Goal: Browse casually: Explore the website without a specific task or goal

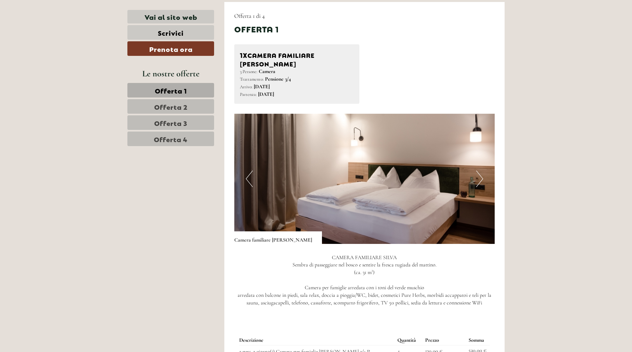
scroll to position [397, 0]
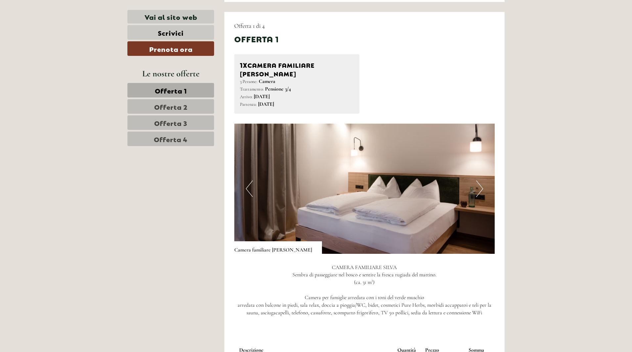
click at [480, 170] on img at bounding box center [364, 189] width 261 height 130
click at [481, 181] on button "Next" at bounding box center [479, 189] width 7 height 17
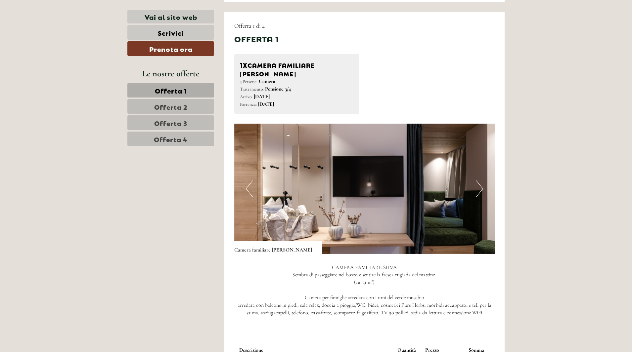
click at [481, 181] on button "Next" at bounding box center [479, 189] width 7 height 17
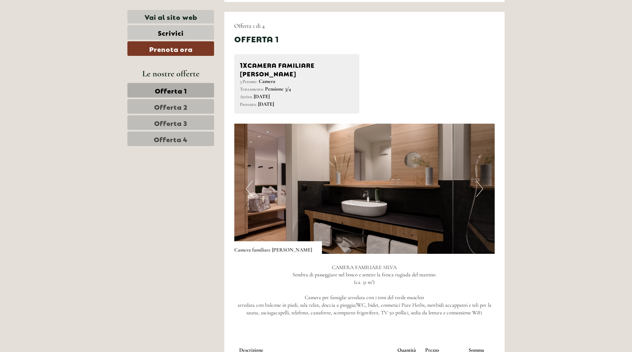
click at [481, 181] on button "Next" at bounding box center [479, 189] width 7 height 17
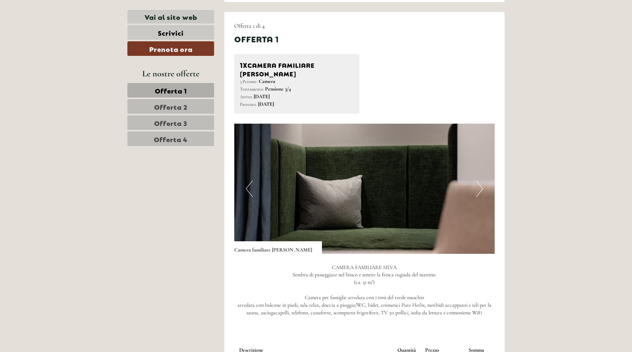
click at [480, 181] on button "Next" at bounding box center [479, 189] width 7 height 17
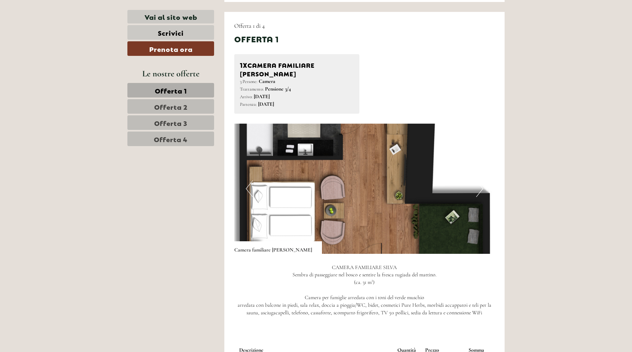
click at [481, 181] on button "Next" at bounding box center [479, 189] width 7 height 17
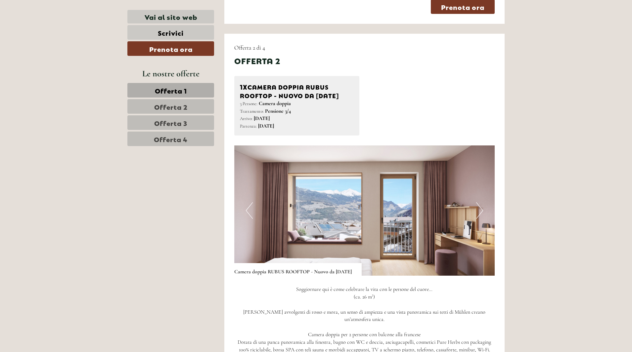
scroll to position [827, 0]
click at [478, 215] on button "Next" at bounding box center [479, 210] width 7 height 17
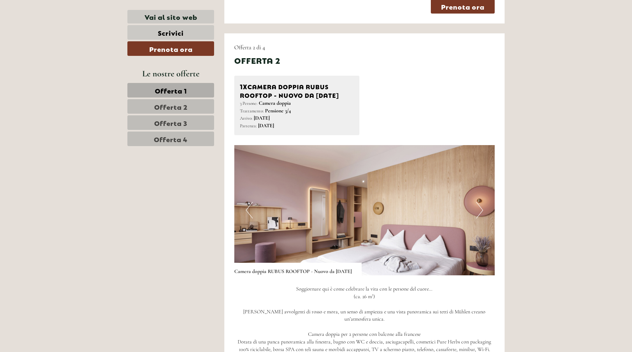
click at [479, 215] on button "Next" at bounding box center [479, 210] width 7 height 17
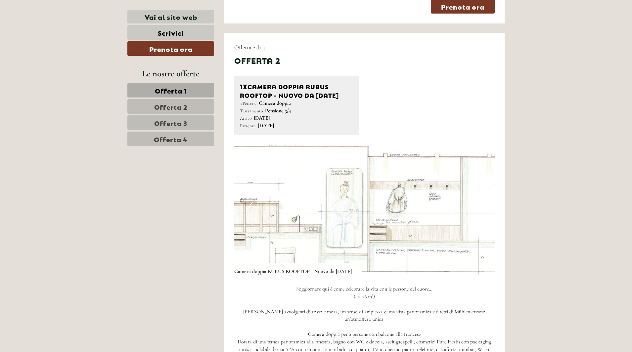
click at [478, 215] on button "Next" at bounding box center [479, 210] width 7 height 17
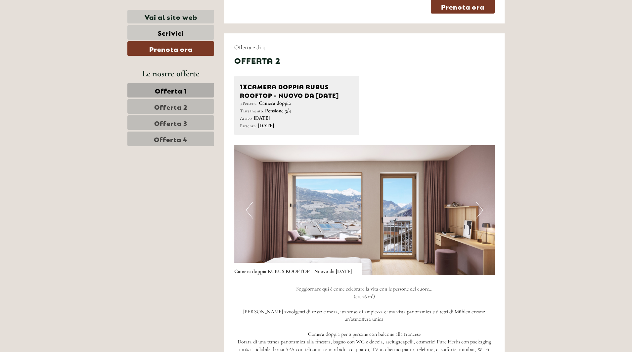
click at [478, 215] on button "Next" at bounding box center [479, 210] width 7 height 17
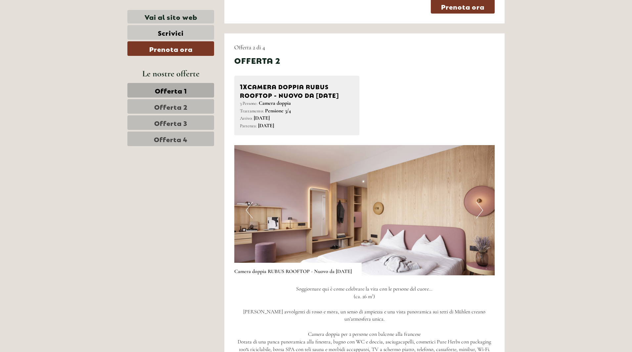
click at [479, 215] on button "Next" at bounding box center [479, 210] width 7 height 17
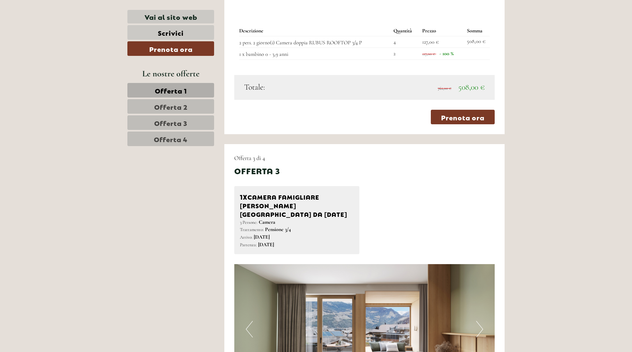
scroll to position [1290, 0]
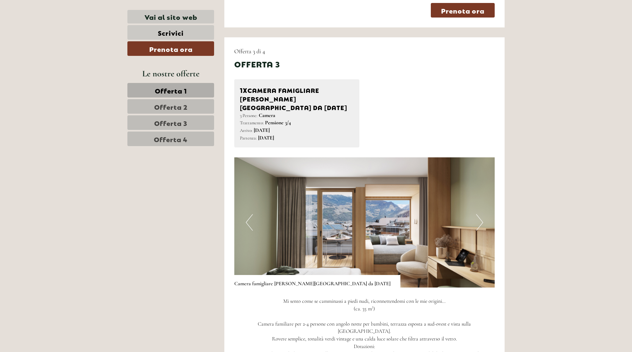
click at [473, 212] on img at bounding box center [364, 222] width 261 height 130
click at [475, 209] on img at bounding box center [364, 222] width 261 height 130
click at [478, 214] on button "Next" at bounding box center [479, 222] width 7 height 17
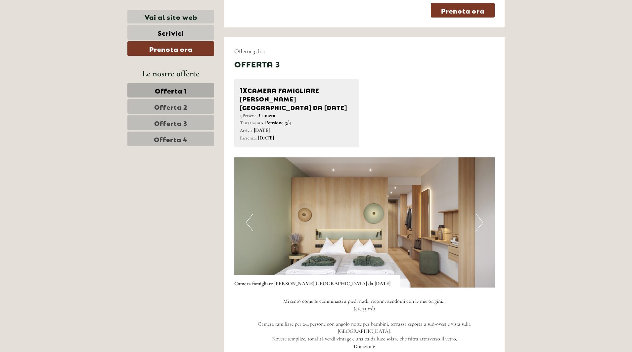
click at [478, 214] on button "Next" at bounding box center [479, 222] width 7 height 17
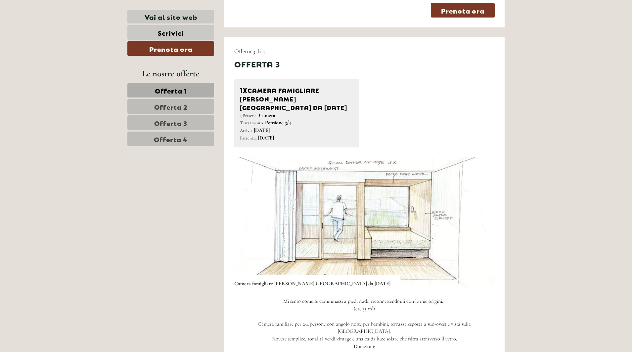
click at [478, 214] on button "Next" at bounding box center [479, 222] width 7 height 17
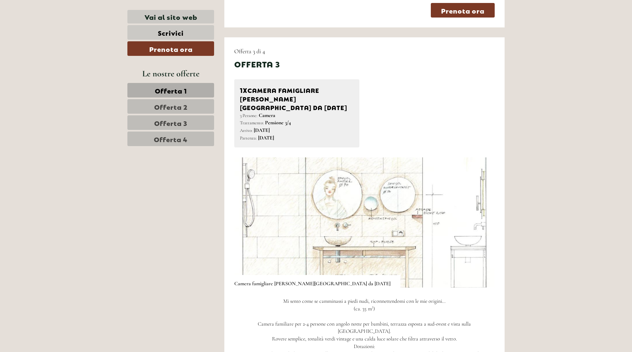
click at [478, 214] on button "Next" at bounding box center [479, 222] width 7 height 17
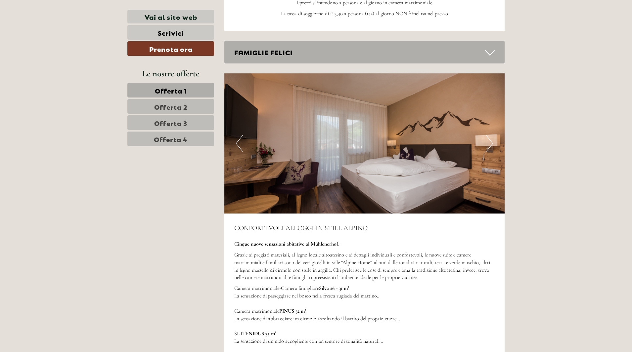
scroll to position [1853, 0]
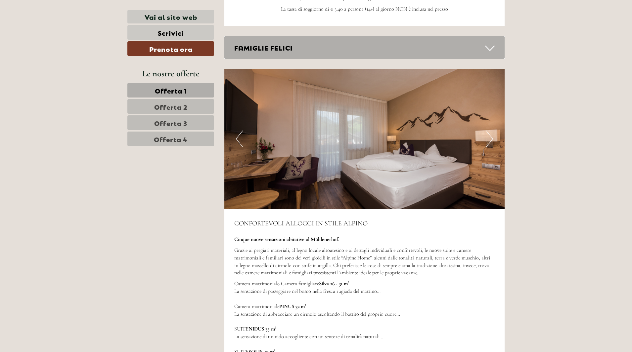
click at [492, 131] on button "Next" at bounding box center [489, 139] width 7 height 17
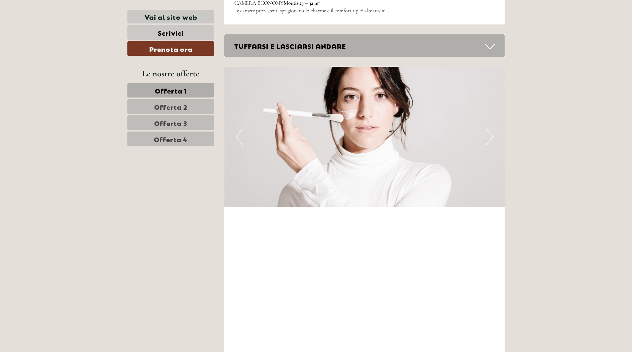
scroll to position [2349, 0]
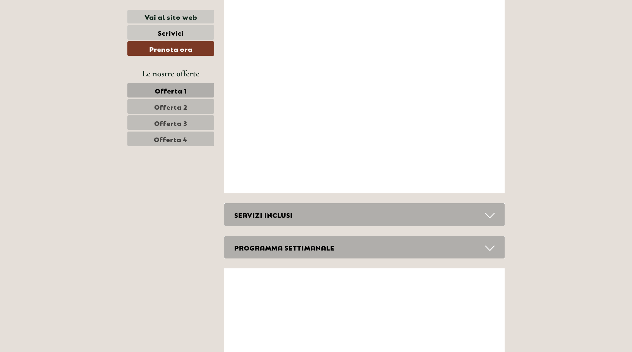
click at [182, 105] on span "Offerta 2" at bounding box center [170, 106] width 33 height 9
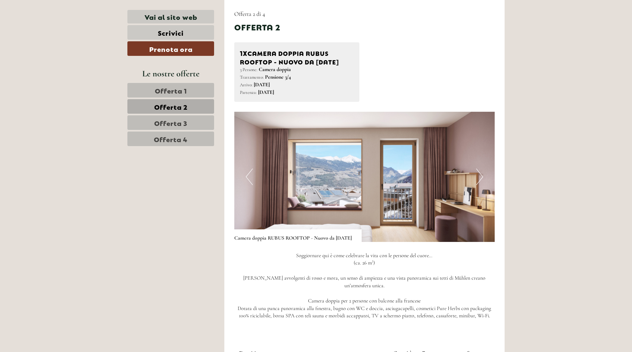
click at [182, 120] on span "Offerta 3" at bounding box center [170, 122] width 33 height 9
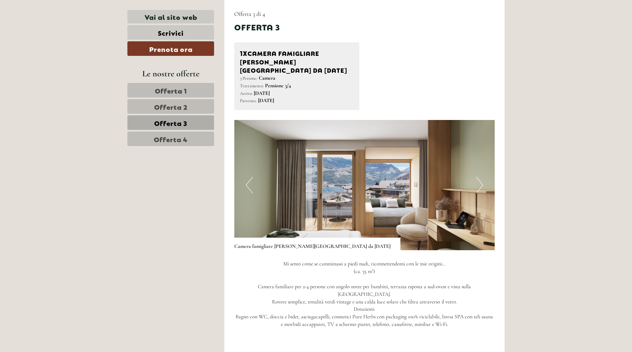
click at [181, 136] on span "Offerta 4" at bounding box center [171, 138] width 34 height 9
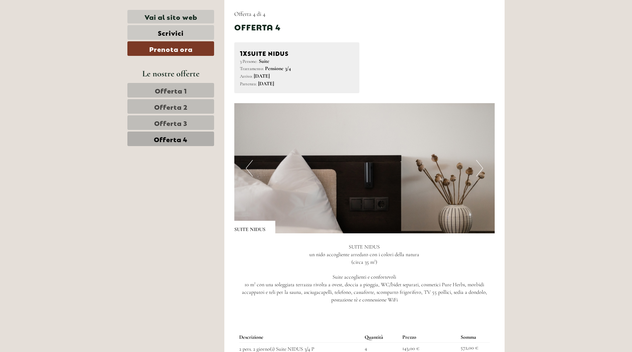
click at [478, 173] on button "Next" at bounding box center [479, 168] width 7 height 17
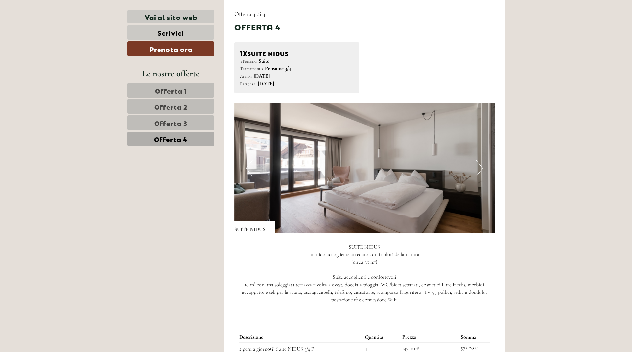
click at [478, 170] on button "Next" at bounding box center [479, 168] width 7 height 17
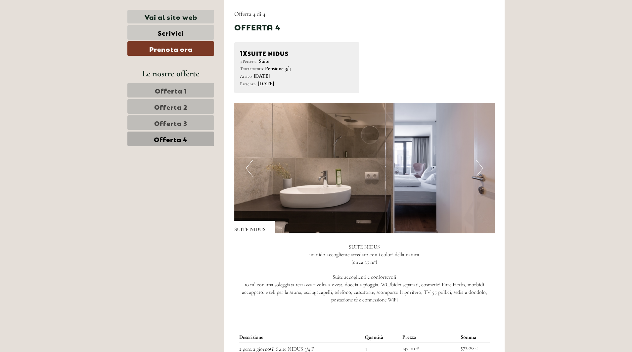
click at [478, 170] on button "Next" at bounding box center [479, 168] width 7 height 17
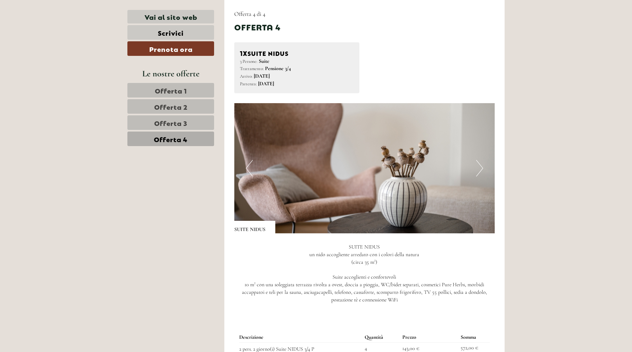
click at [478, 170] on button "Next" at bounding box center [479, 168] width 7 height 17
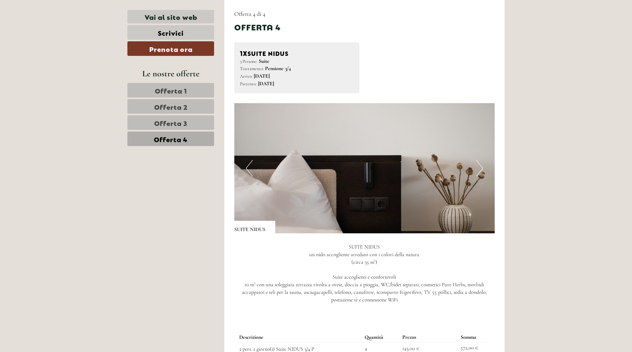
click at [478, 170] on button "Next" at bounding box center [479, 168] width 7 height 17
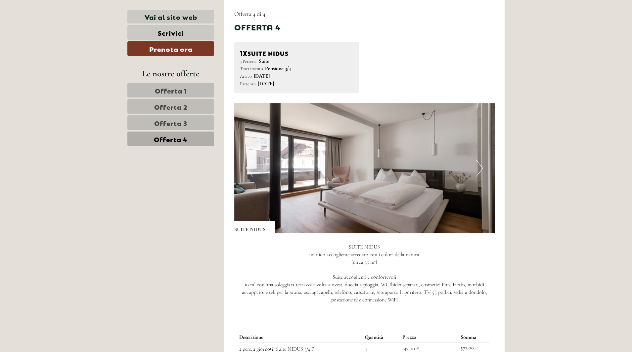
click at [478, 163] on button "Next" at bounding box center [479, 168] width 7 height 17
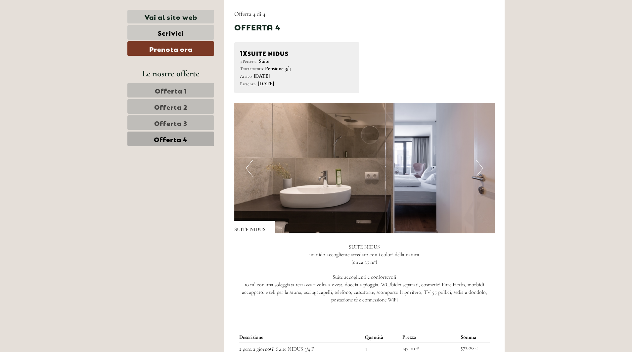
click at [478, 163] on button "Next" at bounding box center [479, 168] width 7 height 17
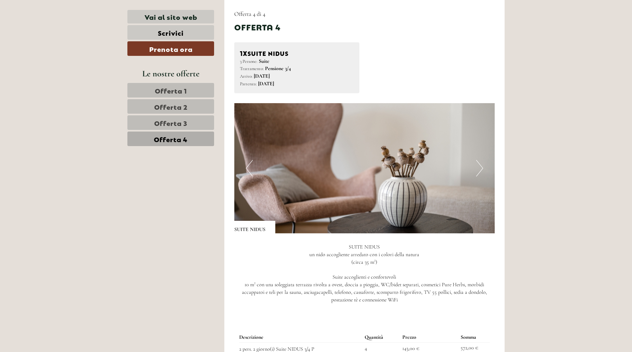
click at [478, 163] on button "Next" at bounding box center [479, 168] width 7 height 17
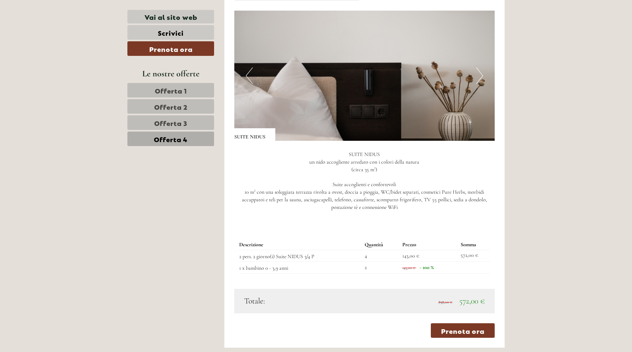
scroll to position [442, 0]
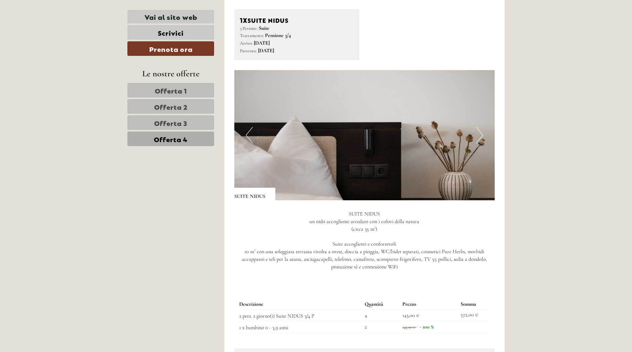
click at [482, 134] on button "Next" at bounding box center [479, 135] width 7 height 17
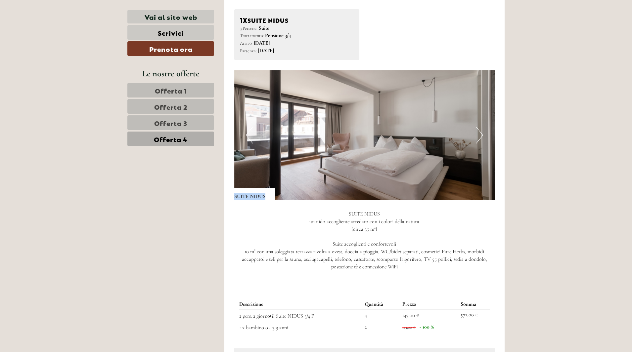
drag, startPoint x: 269, startPoint y: 197, endPoint x: 235, endPoint y: 196, distance: 34.1
click at [235, 196] on div "SUITE NIDUS" at bounding box center [254, 194] width 41 height 13
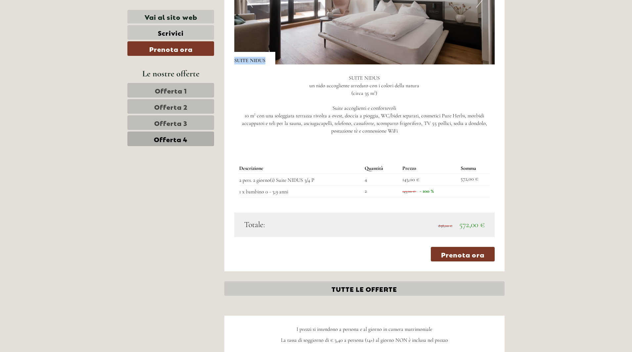
scroll to position [607, 0]
